Goal: Task Accomplishment & Management: Use online tool/utility

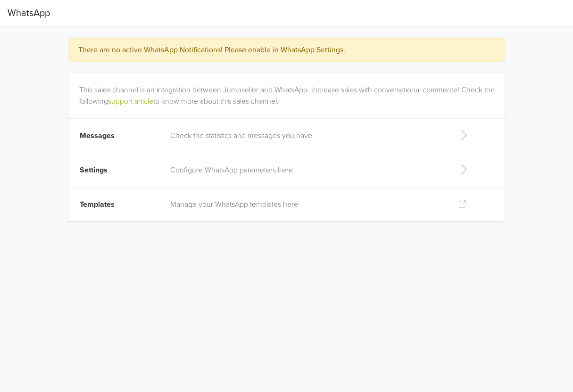
click at [466, 132] on icon at bounding box center [463, 135] width 19 height 15
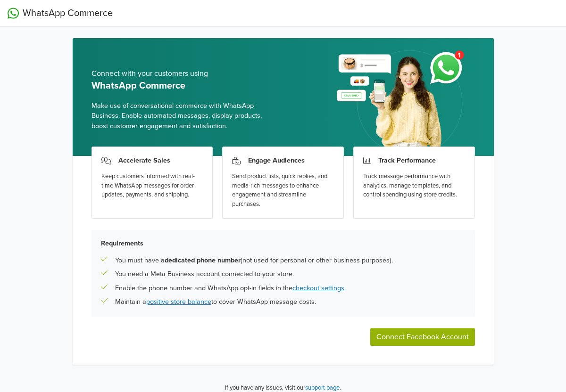
scroll to position [8, 0]
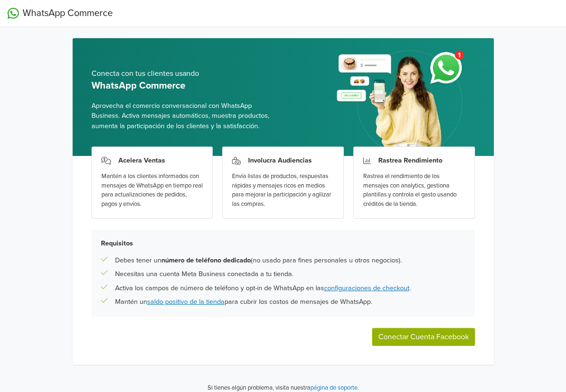
click at [444, 338] on button "Conectar Cuenta Facebook" at bounding box center [423, 337] width 103 height 18
